Goal: Task Accomplishment & Management: Use online tool/utility

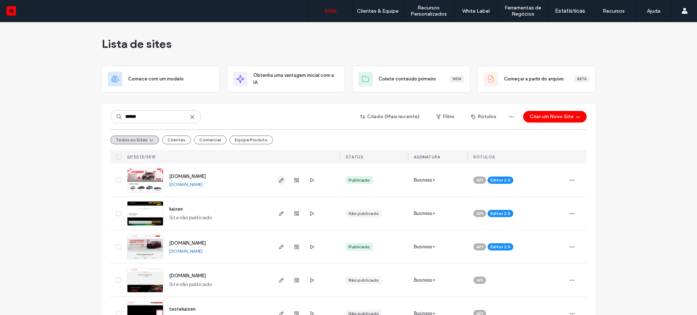
type input "******"
click at [279, 180] on icon "button" at bounding box center [281, 180] width 6 height 6
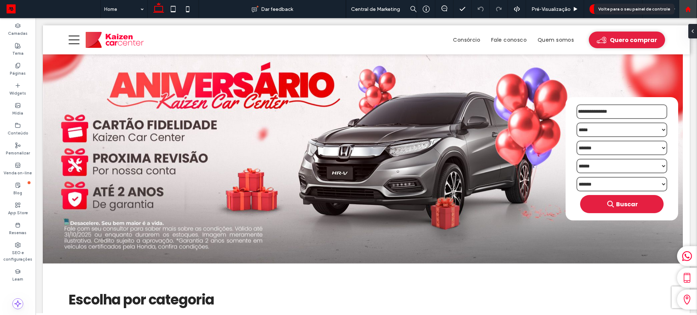
click at [685, 9] on icon at bounding box center [688, 9] width 6 height 6
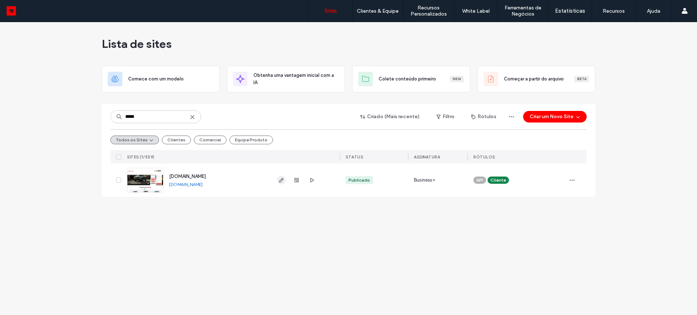
type input "*****"
click at [277, 181] on span "button" at bounding box center [281, 180] width 9 height 9
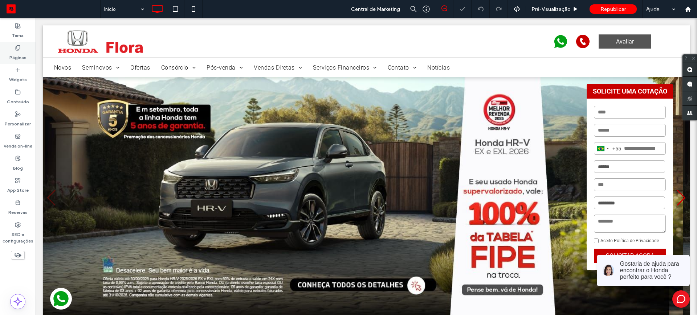
click at [19, 54] on label "Páginas" at bounding box center [17, 56] width 17 height 10
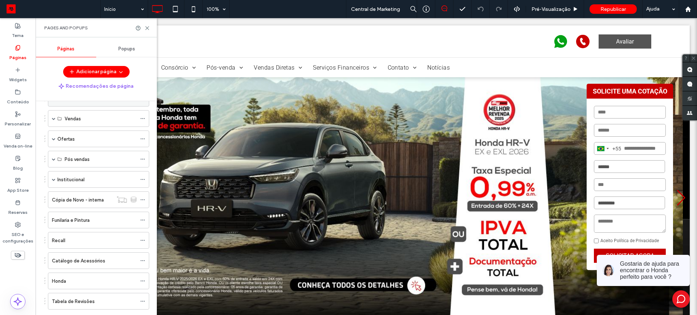
scroll to position [62, 0]
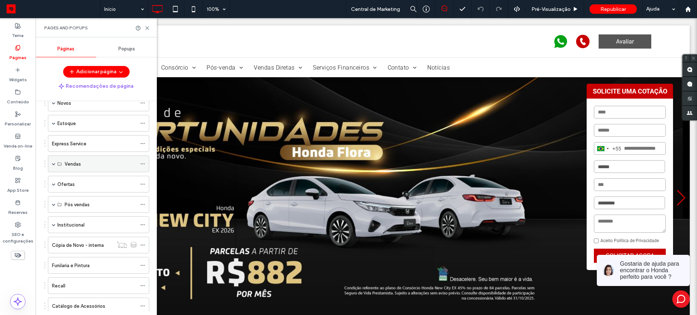
click at [54, 165] on span at bounding box center [54, 164] width 4 height 4
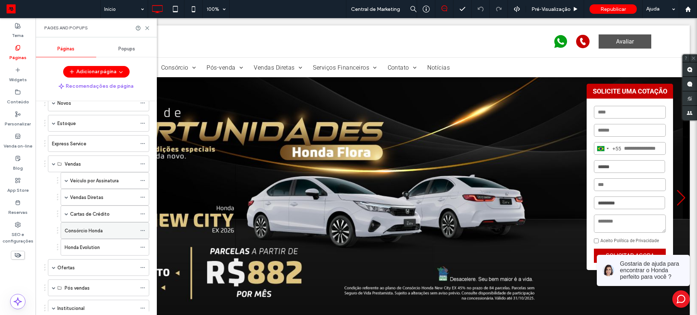
click at [94, 231] on label "Consórcio Honda" at bounding box center [84, 231] width 38 height 13
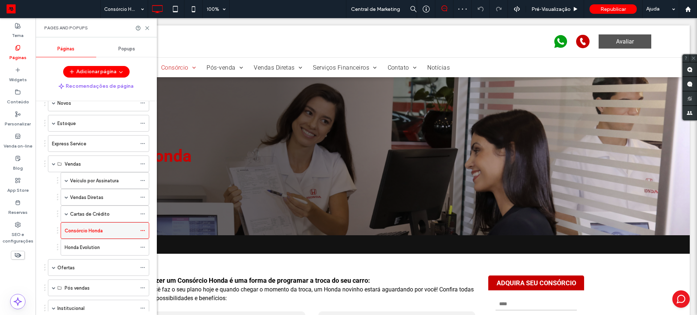
click at [144, 231] on use at bounding box center [142, 230] width 4 height 1
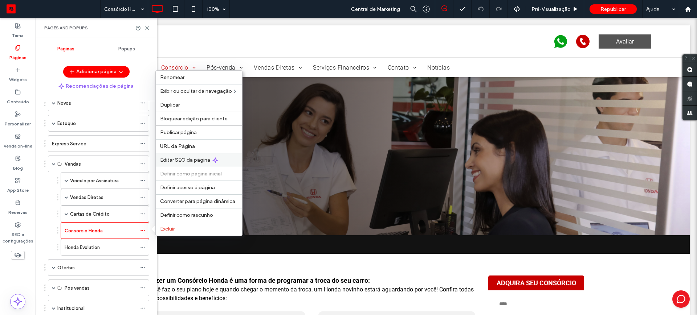
click at [182, 161] on span "Editar SEO da página" at bounding box center [185, 160] width 50 height 6
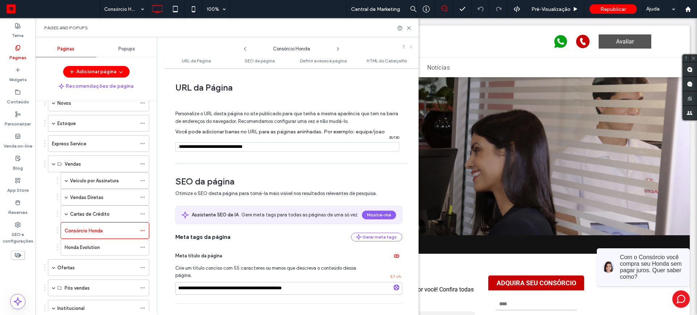
drag, startPoint x: 411, startPoint y: 46, endPoint x: 376, endPoint y: 28, distance: 40.1
click at [411, 46] on icon at bounding box center [411, 47] width 4 height 4
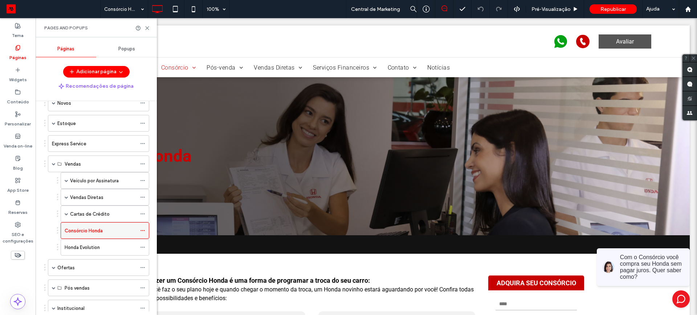
click at [142, 230] on icon at bounding box center [142, 230] width 5 height 5
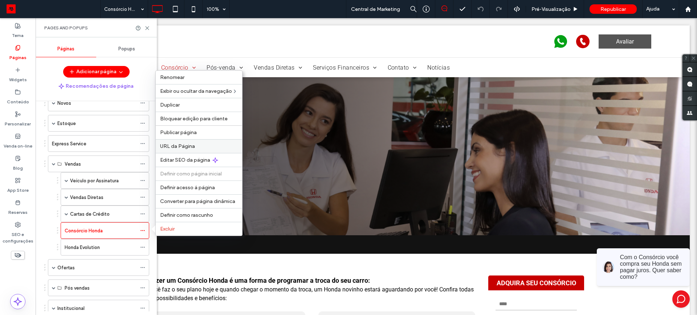
click at [182, 143] on div "URL da Página" at bounding box center [199, 146] width 86 height 14
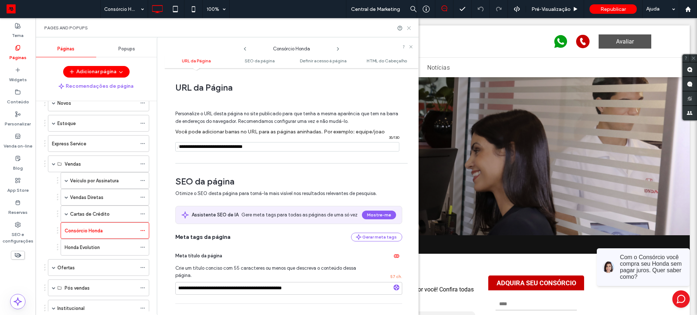
click at [409, 26] on icon at bounding box center [408, 27] width 5 height 5
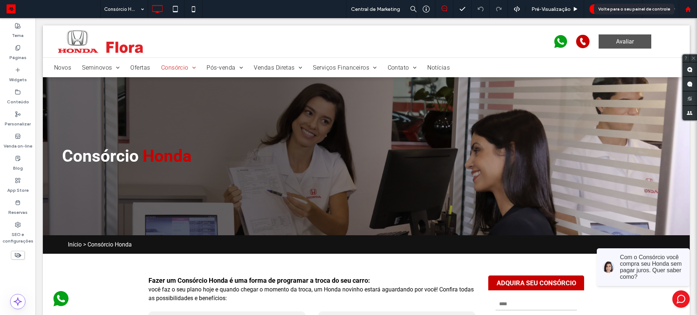
click at [687, 8] on use at bounding box center [687, 8] width 5 height 5
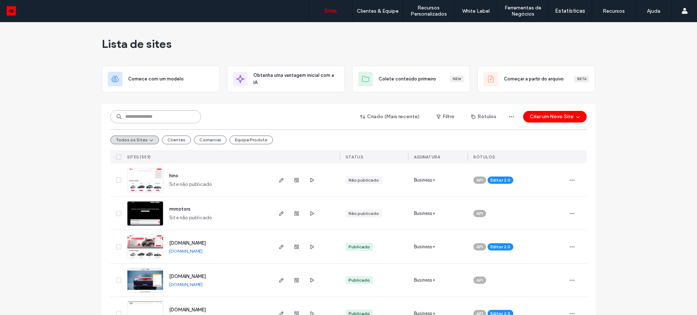
click at [121, 110] on input at bounding box center [155, 116] width 91 height 13
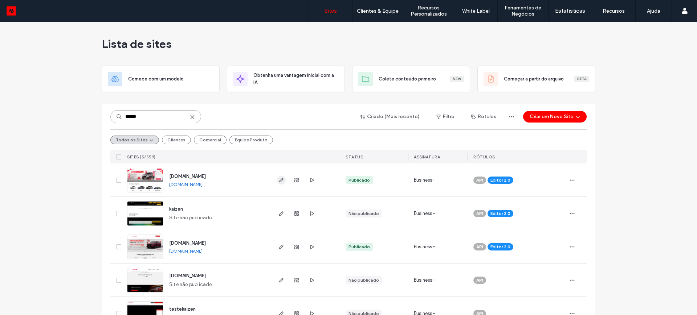
type input "******"
click at [278, 181] on icon "button" at bounding box center [281, 180] width 6 height 6
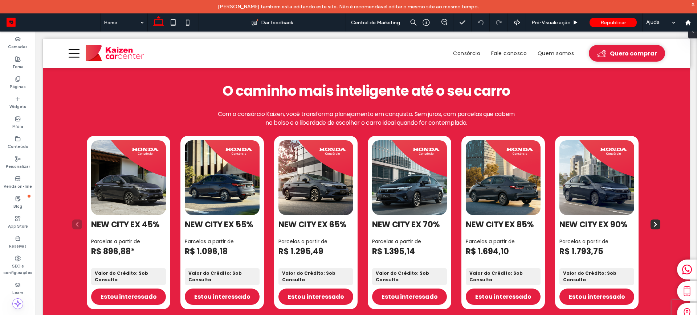
scroll to position [720, 0]
click at [279, 113] on span "Com o consórcio Kaizen, você transforma planejamento em conquista. Sem juros, c…" at bounding box center [366, 118] width 297 height 17
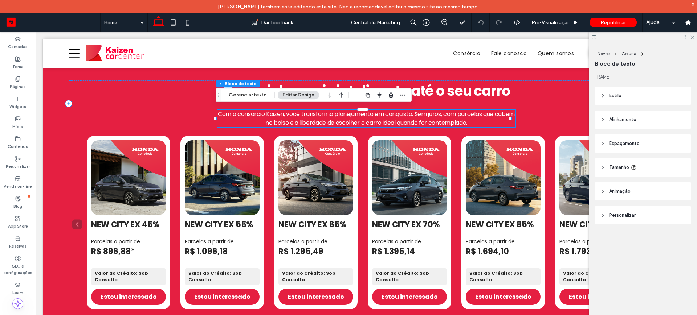
click at [278, 114] on span "Com o consórcio Kaizen, você transforma planejamento em conquista. Sem juros, c…" at bounding box center [366, 118] width 297 height 17
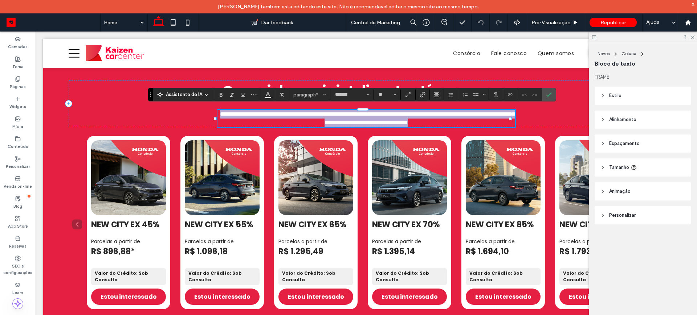
click at [261, 114] on span "**********" at bounding box center [367, 118] width 295 height 14
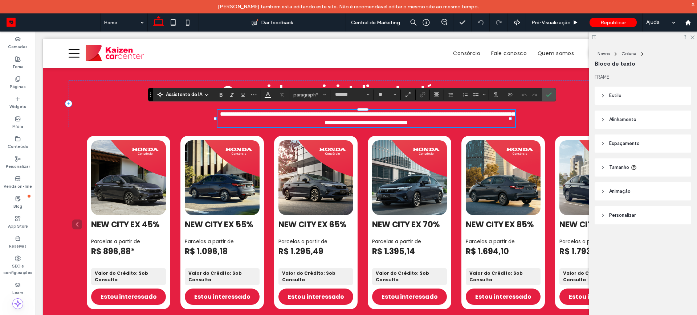
click at [288, 111] on span "**********" at bounding box center [367, 118] width 295 height 14
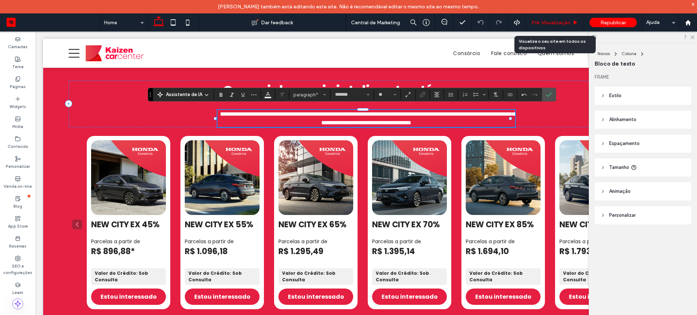
click at [537, 22] on span "Pré-Visualizaçāo" at bounding box center [550, 23] width 39 height 6
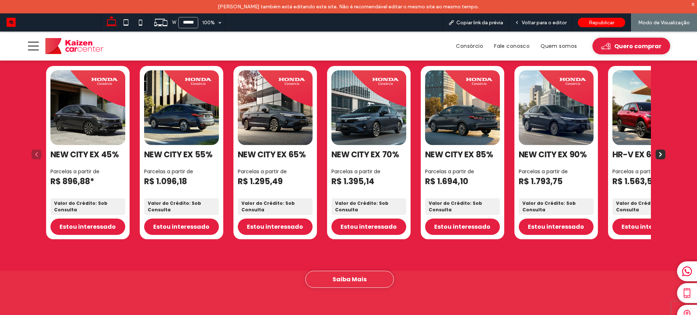
scroll to position [753, 0]
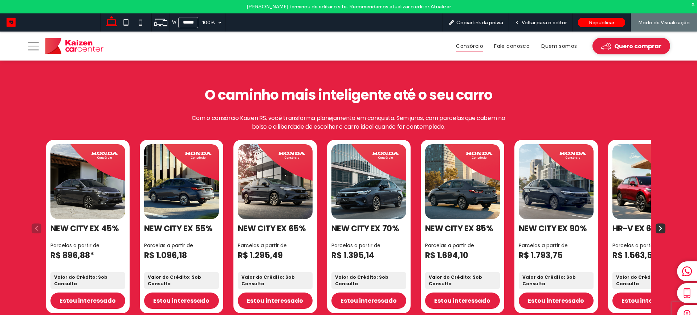
click at [471, 45] on span "Consórcio" at bounding box center [469, 46] width 27 height 11
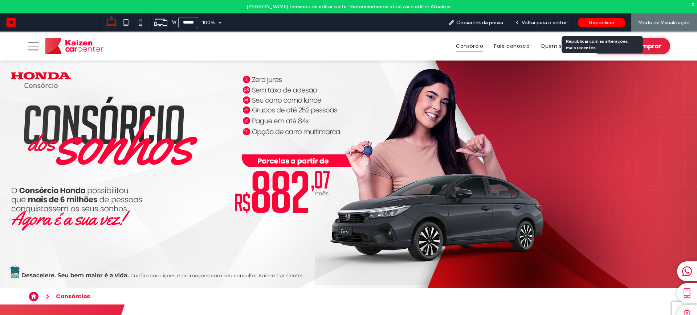
click at [592, 22] on span "Republicar" at bounding box center [601, 23] width 25 height 6
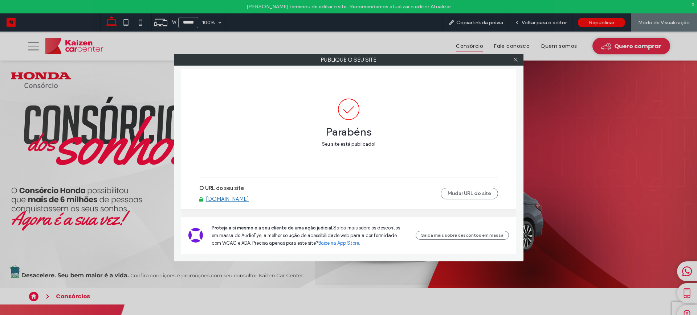
click at [230, 200] on link "[DOMAIN_NAME]" at bounding box center [227, 199] width 43 height 7
